Goal: Check status: Check status

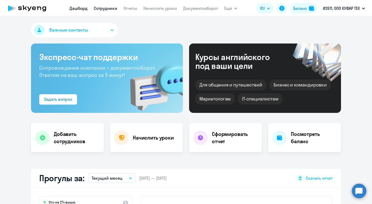
click at [109, 10] on link "Сотрудники" at bounding box center [106, 8] width 24 height 5
select select "30"
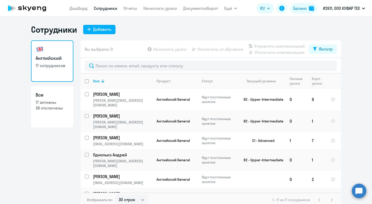
scroll to position [3, 0]
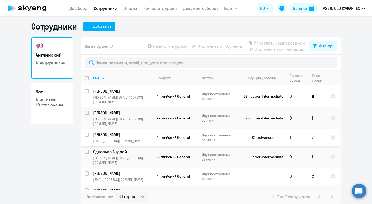
click at [119, 138] on p "[EMAIL_ADDRESS][DOMAIN_NAME]" at bounding box center [122, 140] width 59 height 5
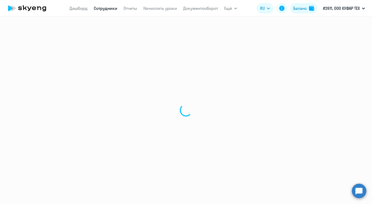
select select "english"
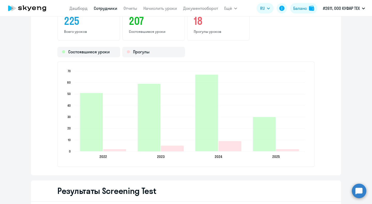
scroll to position [720, 0]
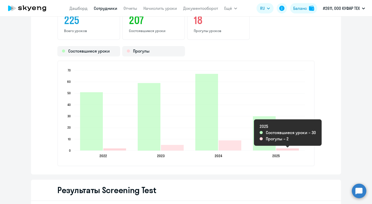
click at [284, 150] on icon "2025-09-17T21:00:00.000Z Прогулы 2" at bounding box center [287, 149] width 23 height 2
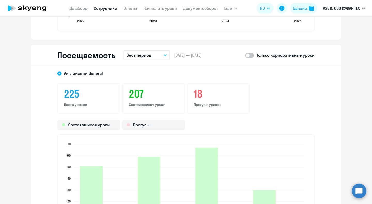
scroll to position [646, 0]
click at [138, 53] on p "Весь период" at bounding box center [139, 55] width 25 height 6
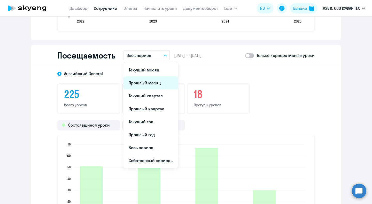
click at [149, 83] on li "Прошлый месяц" at bounding box center [151, 82] width 55 height 13
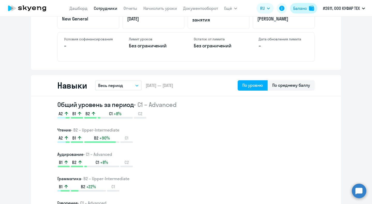
scroll to position [198, 0]
